Goal: Task Accomplishment & Management: Use online tool/utility

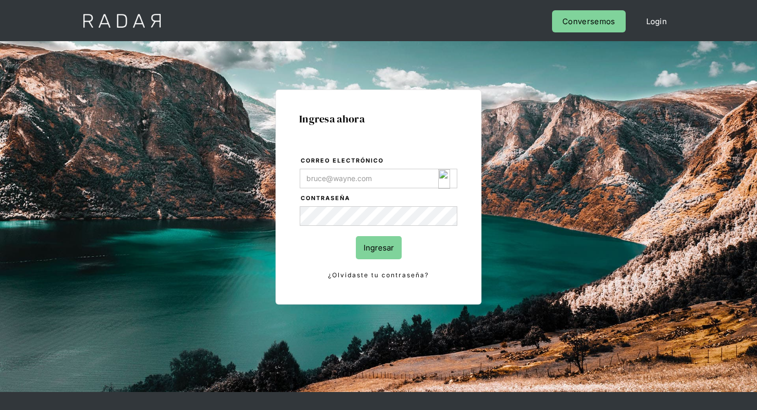
click at [441, 179] on img "Login Form" at bounding box center [444, 179] width 12 height 20
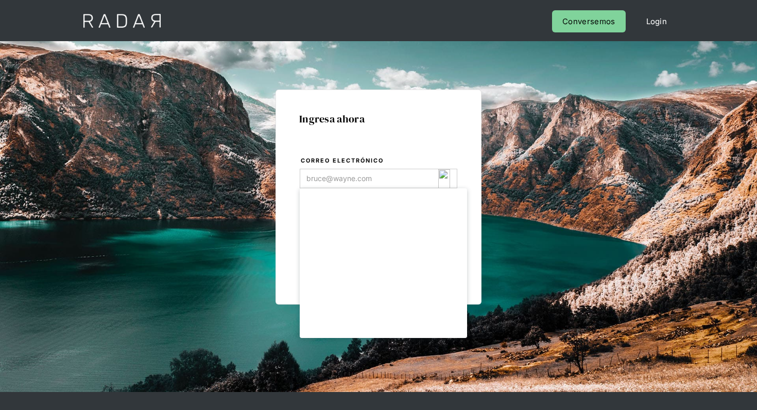
type input "[EMAIL_ADDRESS][DOMAIN_NAME]"
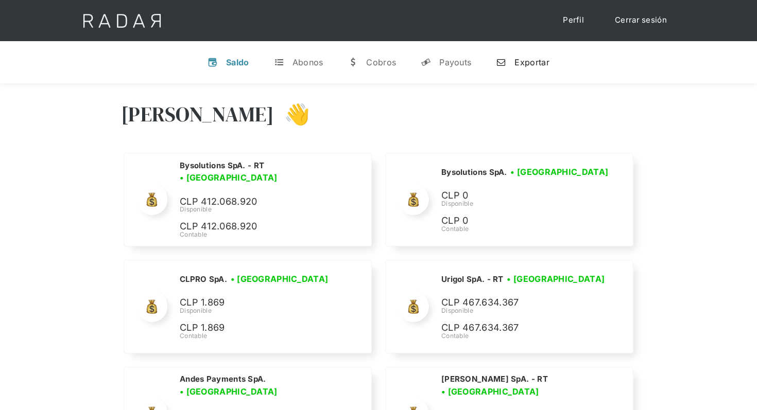
click at [529, 70] on link "n Exportar" at bounding box center [522, 62] width 69 height 27
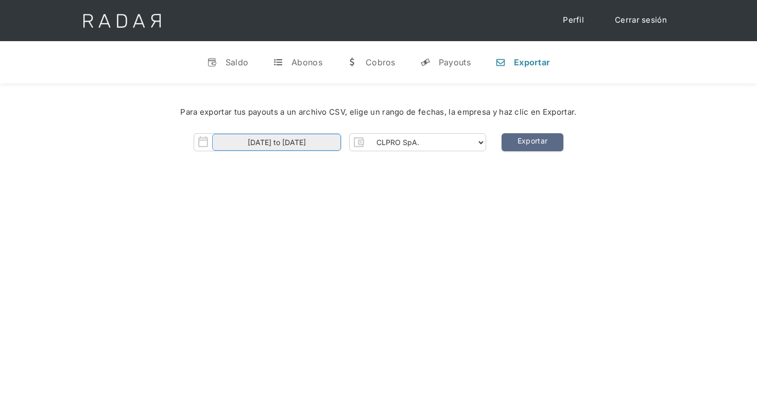
click at [320, 146] on body "Cargando... Cerrar sesión Perfil v Saldo t Abonos w Cobros y Payouts n Exportar…" at bounding box center [378, 314] width 757 height 629
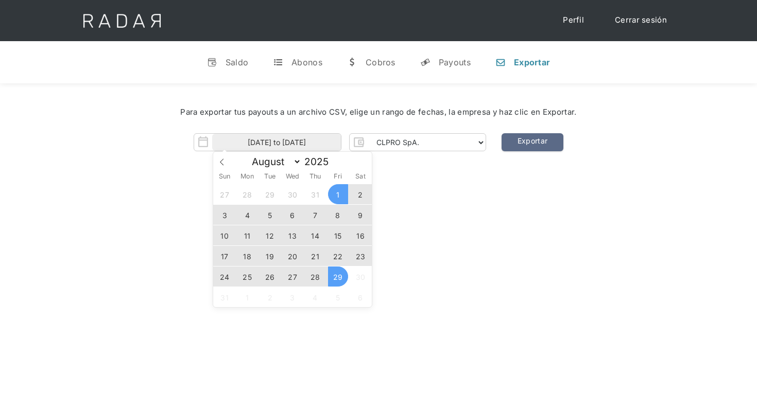
click at [284, 277] on span "27" at bounding box center [293, 277] width 20 height 20
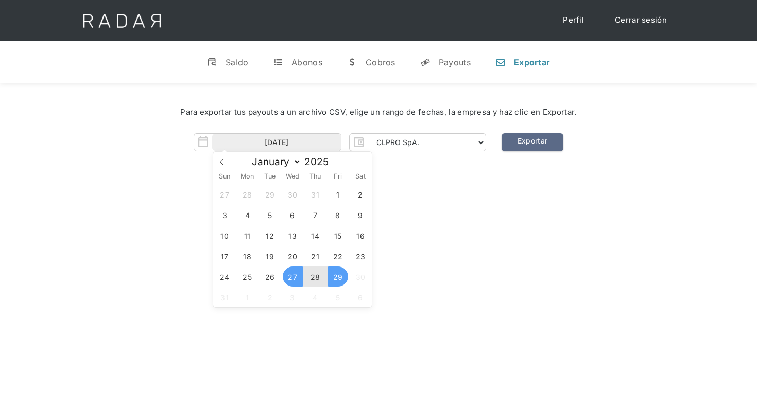
click at [337, 275] on span "29" at bounding box center [338, 277] width 20 height 20
type input "27-08-2025 to 29-08-2025"
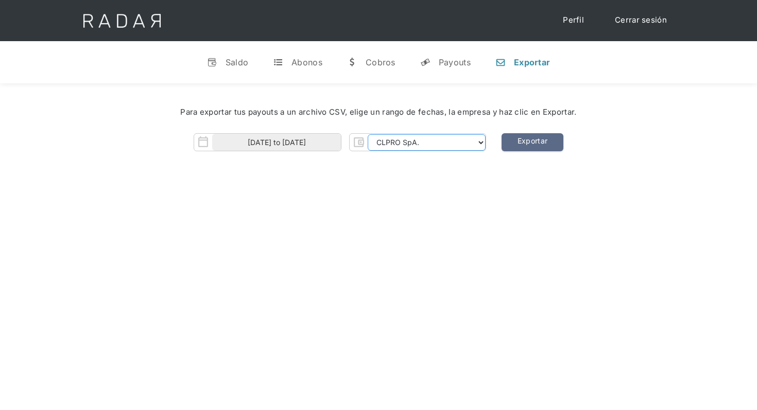
click at [452, 147] on select "CLPRO SpA. Coster SpA. Urigol SpA. Bysolutions SpA. Clmax SpA. Andes Payments S…" at bounding box center [427, 142] width 118 height 16
click at [369, 134] on select "CLPRO SpA. Coster SpA. Urigol SpA. Bysolutions SpA. Clmax SpA. Andes Payments S…" at bounding box center [427, 142] width 118 height 16
click at [455, 145] on select "CLPRO SpA. Coster SpA. Urigol SpA. Bysolutions SpA. Clmax SpA. Andes Payments S…" at bounding box center [427, 142] width 118 height 16
click at [369, 134] on select "CLPRO SpA. Coster SpA. Urigol SpA. Bysolutions SpA. Clmax SpA. Andes Payments S…" at bounding box center [427, 142] width 118 height 16
click at [536, 148] on link "Exportar" at bounding box center [532, 142] width 62 height 18
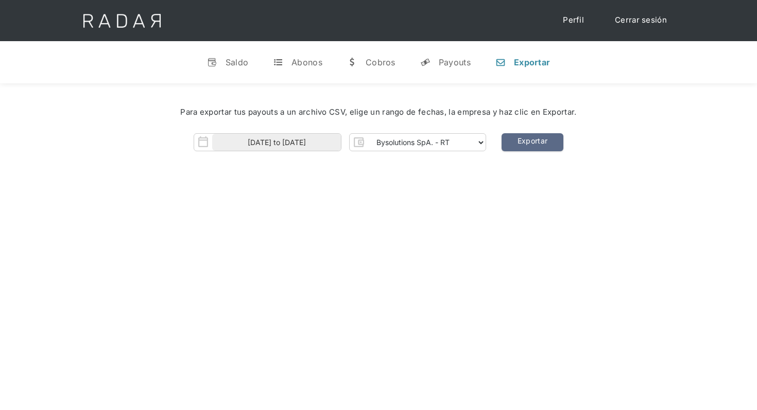
click at [473, 184] on div "Hola Nicola 👋 Cargando tus cuentas... Nombre de la empresa • Conectada • Descon…" at bounding box center [378, 288] width 757 height 410
click at [474, 129] on div "Para exportar tus payouts a un archivo CSV, elige un rango de fechas, la empres…" at bounding box center [378, 112] width 726 height 43
click at [474, 145] on select "CLPRO SpA. Coster SpA. Urigol SpA. Bysolutions SpA. Clmax SpA. Andes Payments S…" at bounding box center [427, 142] width 118 height 16
select select "clmax-rt"
click at [369, 134] on select "CLPRO SpA. Coster SpA. Urigol SpA. Bysolutions SpA. Clmax SpA. Andes Payments S…" at bounding box center [427, 142] width 118 height 16
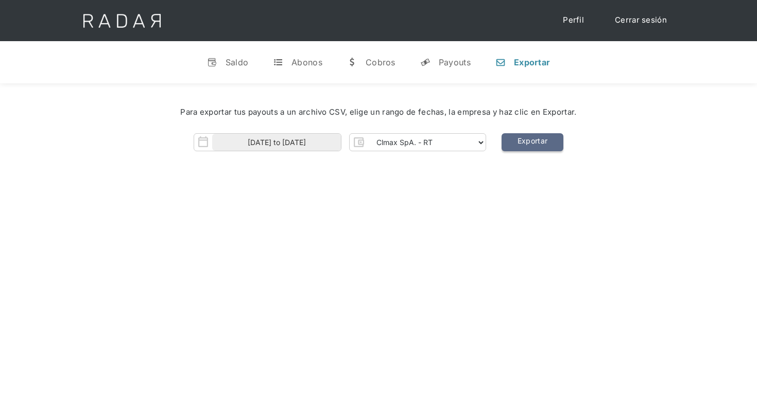
click at [536, 142] on link "Exportar" at bounding box center [532, 142] width 62 height 18
